Goal: Navigation & Orientation: Find specific page/section

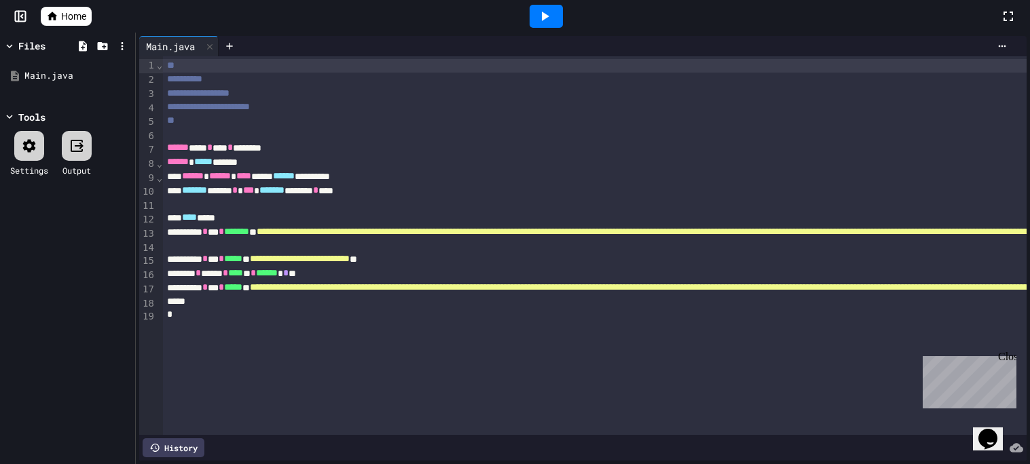
click at [56, 26] on div "Home" at bounding box center [515, 16] width 1030 height 33
click at [61, 20] on span "Home" at bounding box center [73, 17] width 25 height 14
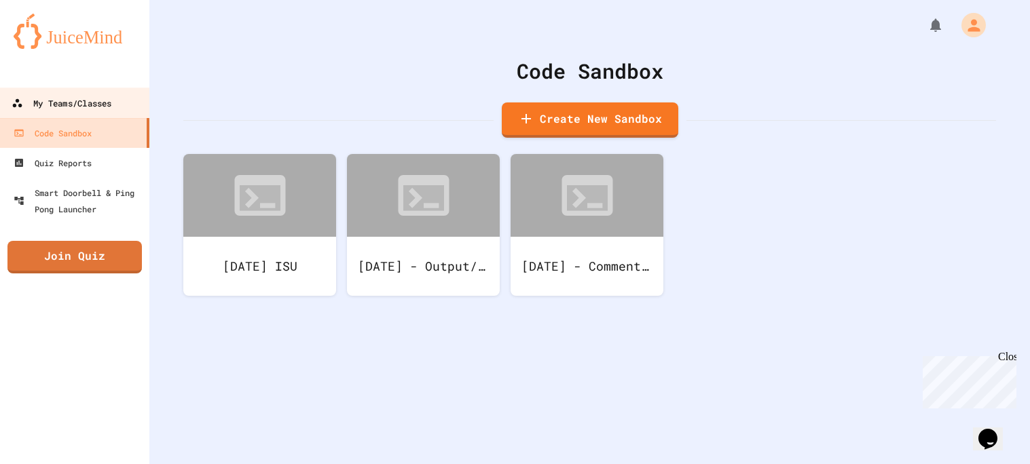
click at [81, 105] on div "My Teams/Classes" at bounding box center [62, 103] width 100 height 17
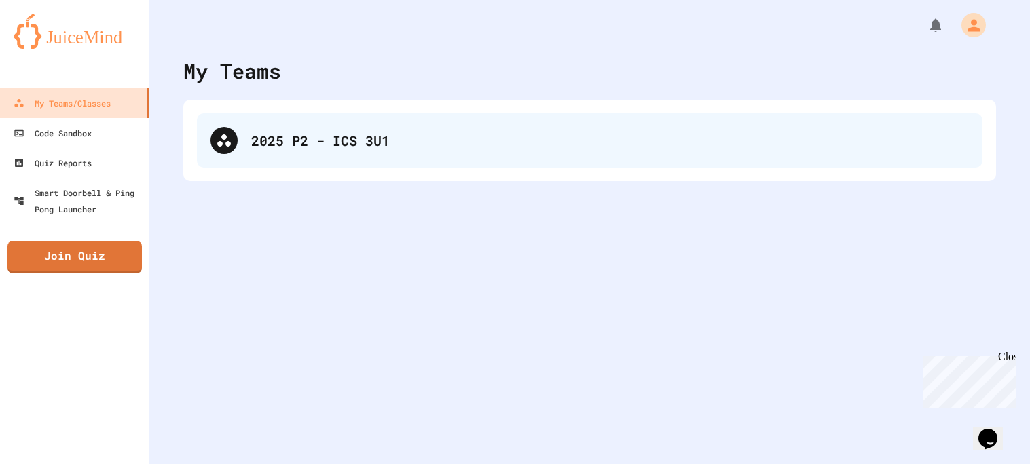
click at [406, 150] on div "2025 P2 - ICS 3U1" at bounding box center [609, 140] width 717 height 20
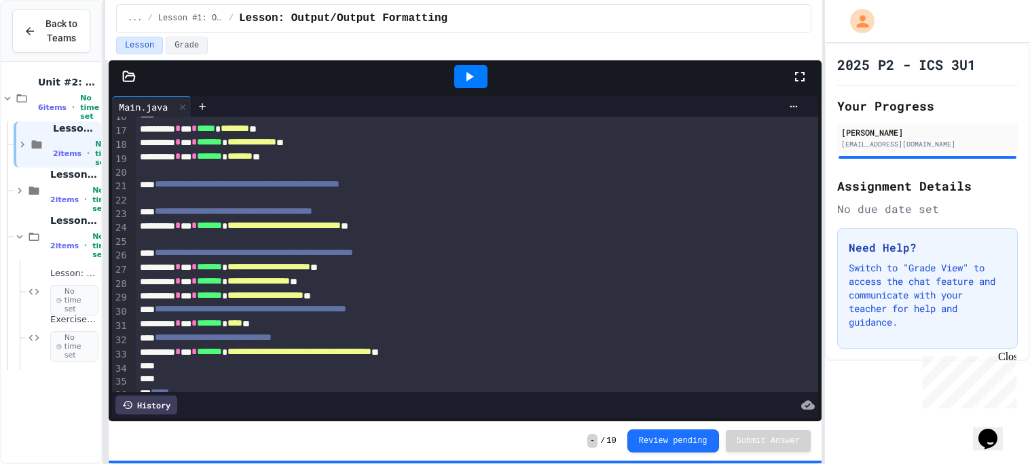
scroll to position [246, 0]
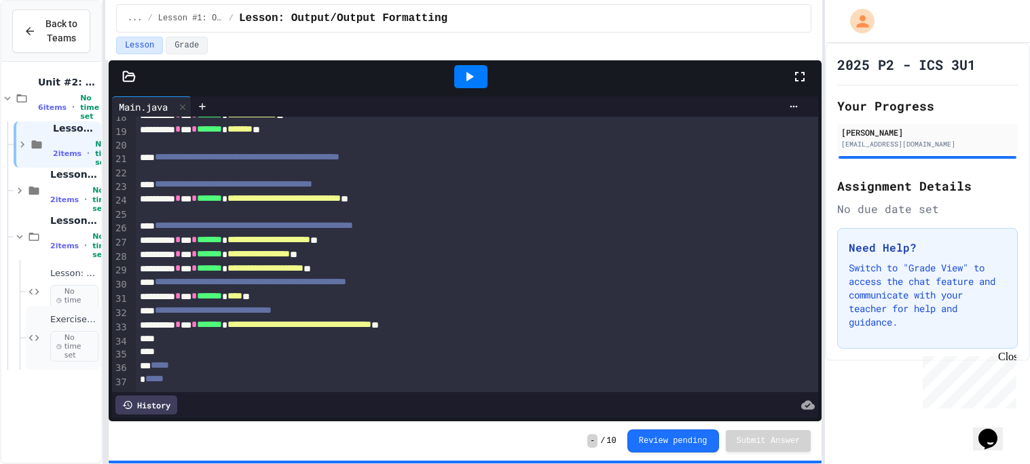
click at [52, 328] on div "Exercise: User Input No time set" at bounding box center [74, 338] width 48 height 48
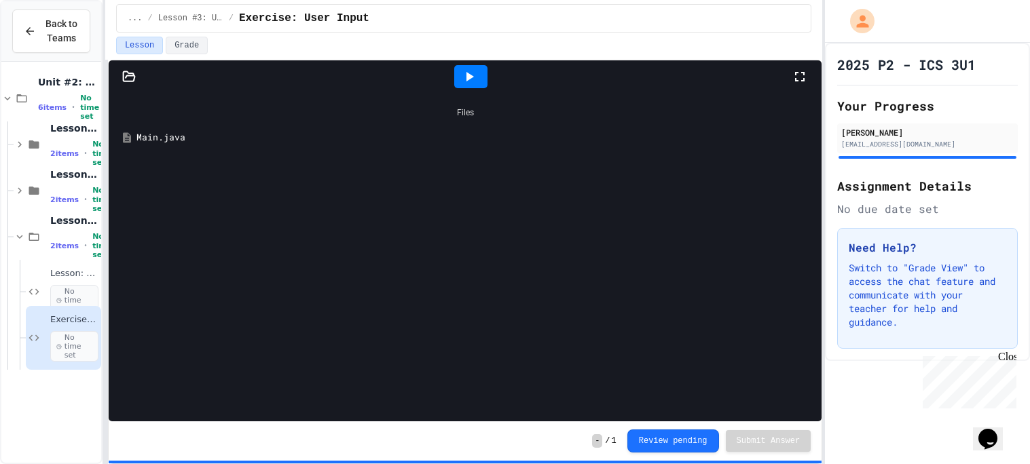
click at [187, 145] on div "Main.java" at bounding box center [464, 138] width 699 height 24
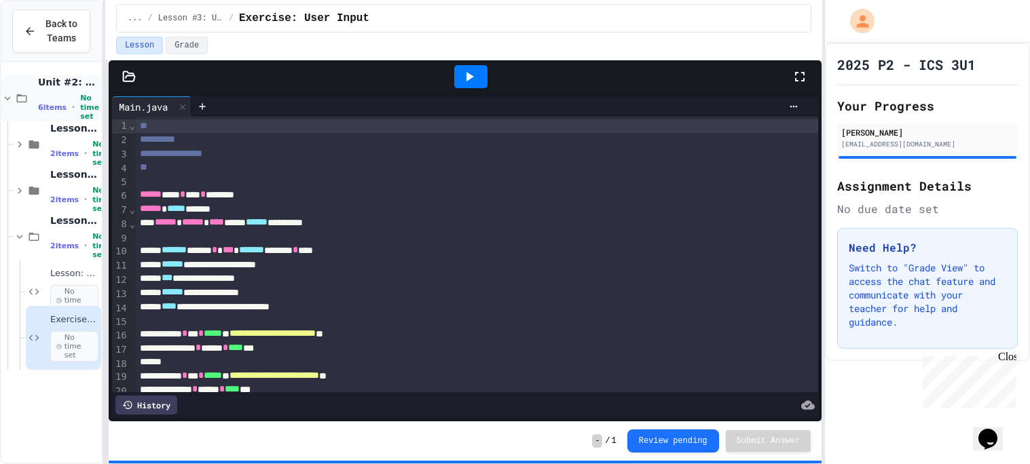
click at [53, 96] on div "Unit #2: Basic Programming Concepts 6 items • No time set" at bounding box center [68, 98] width 60 height 45
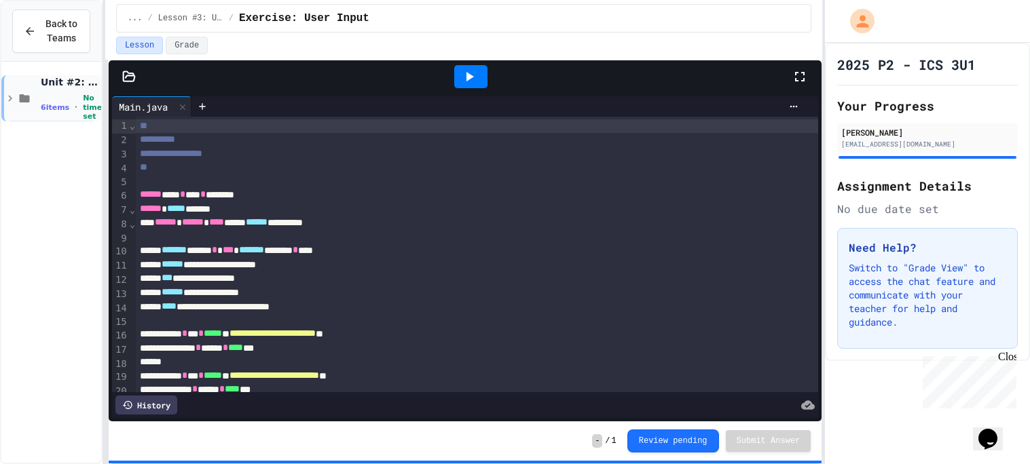
click at [52, 97] on div "6 items • No time set" at bounding box center [70, 107] width 58 height 27
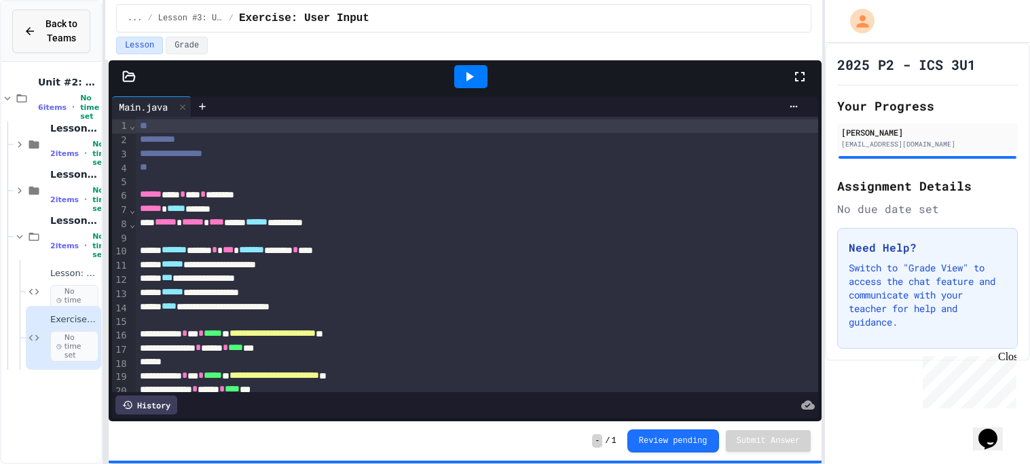
click at [73, 33] on span "Back to Teams" at bounding box center [61, 31] width 35 height 29
